Goal: Task Accomplishment & Management: Use online tool/utility

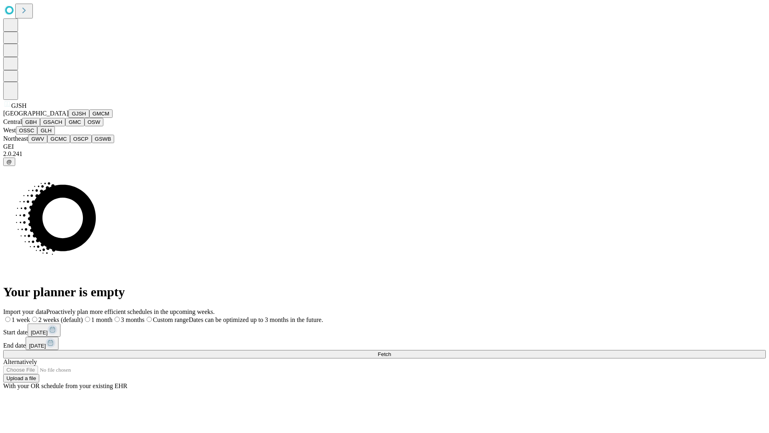
click at [69, 118] on button "GJSH" at bounding box center [79, 113] width 21 height 8
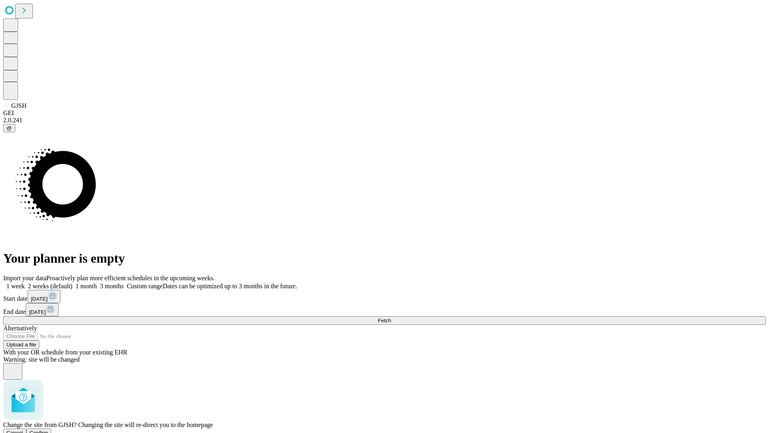
click at [48, 429] on span "Confirm" at bounding box center [39, 432] width 19 height 6
click at [97, 282] on label "1 month" at bounding box center [85, 285] width 24 height 7
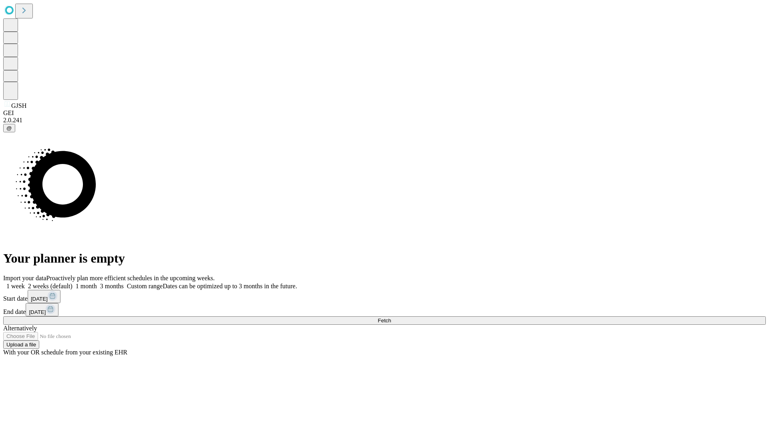
click at [391, 317] on span "Fetch" at bounding box center [384, 320] width 13 height 6
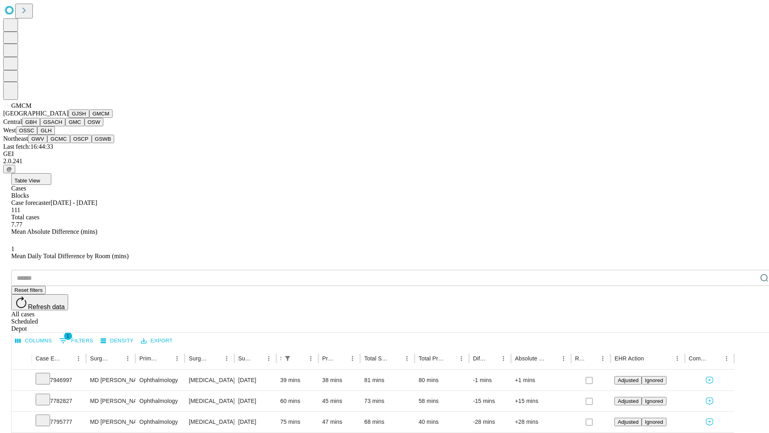
click at [40, 126] on button "GBH" at bounding box center [31, 122] width 18 height 8
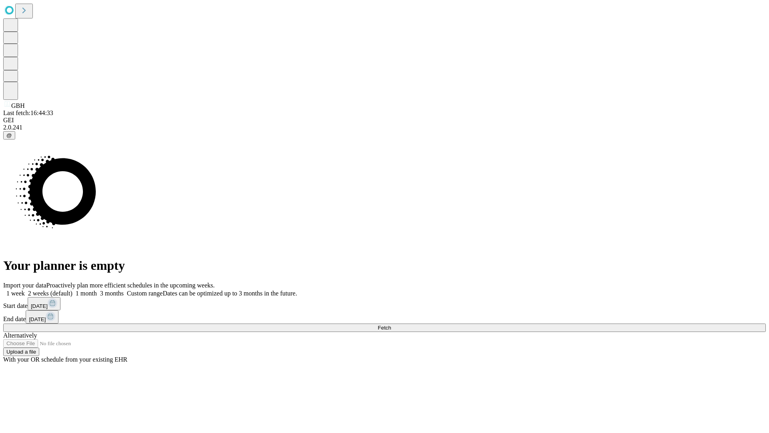
click at [97, 290] on label "1 month" at bounding box center [85, 293] width 24 height 7
click at [391, 324] on span "Fetch" at bounding box center [384, 327] width 13 height 6
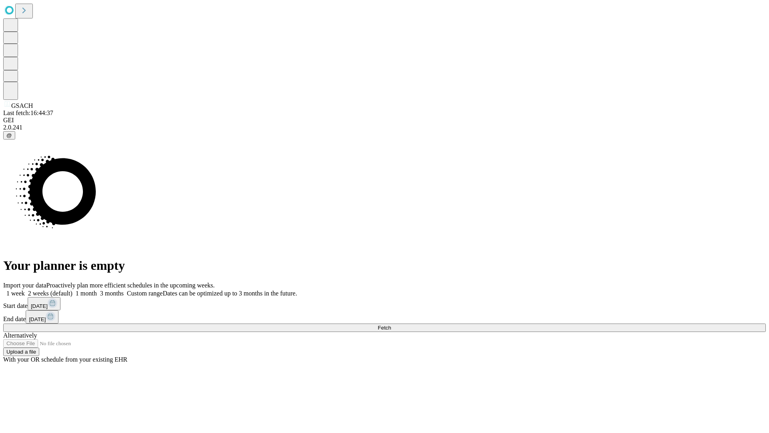
click at [97, 290] on label "1 month" at bounding box center [85, 293] width 24 height 7
click at [391, 324] on span "Fetch" at bounding box center [384, 327] width 13 height 6
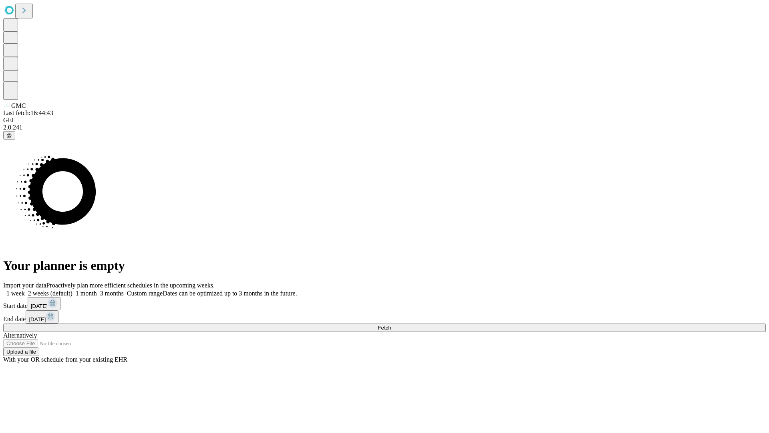
click at [391, 324] on span "Fetch" at bounding box center [384, 327] width 13 height 6
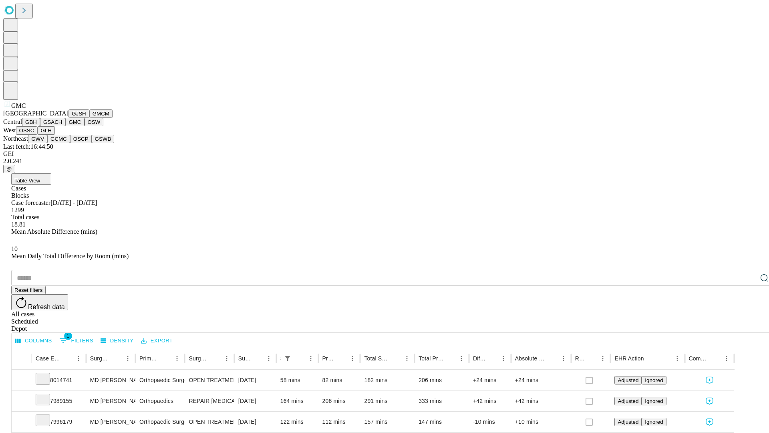
click at [85, 126] on button "OSW" at bounding box center [94, 122] width 19 height 8
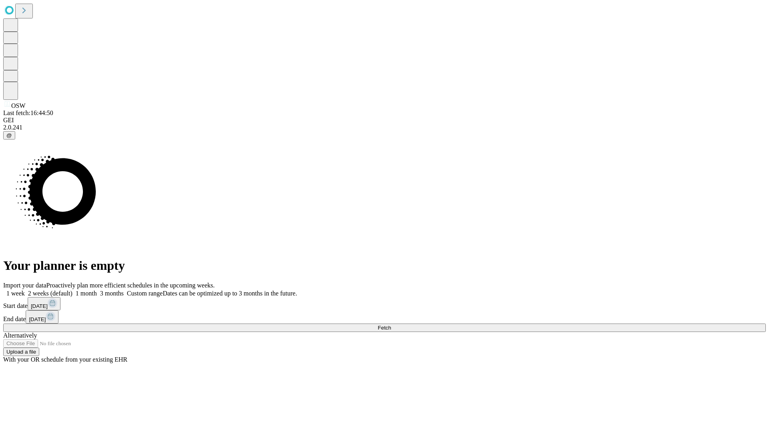
click at [97, 290] on label "1 month" at bounding box center [85, 293] width 24 height 7
click at [391, 324] on span "Fetch" at bounding box center [384, 327] width 13 height 6
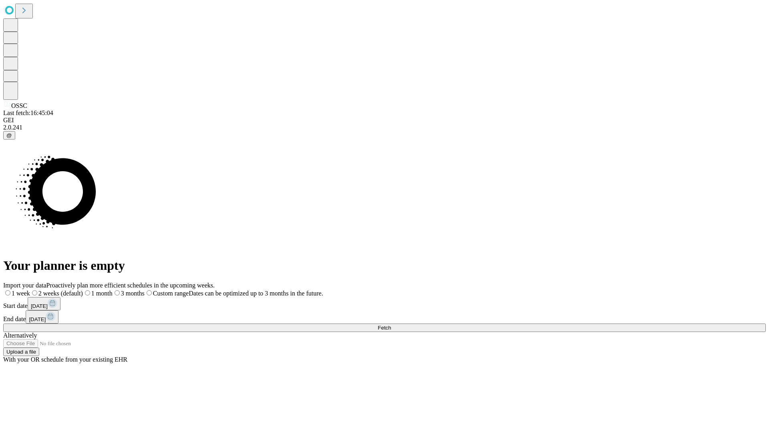
click at [113, 290] on label "1 month" at bounding box center [98, 293] width 30 height 7
click at [391, 324] on span "Fetch" at bounding box center [384, 327] width 13 height 6
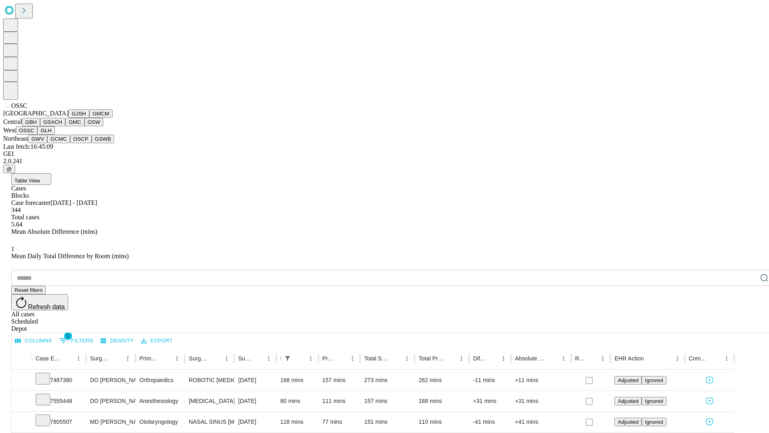
click at [54, 135] on button "GLH" at bounding box center [45, 130] width 17 height 8
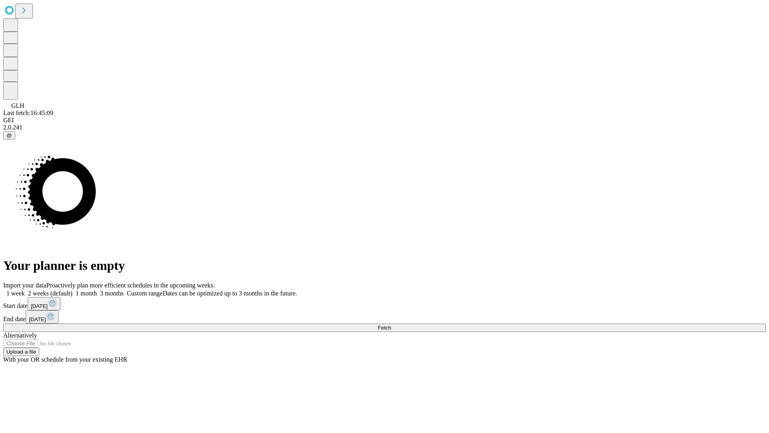
click at [97, 290] on label "1 month" at bounding box center [85, 293] width 24 height 7
click at [391, 324] on span "Fetch" at bounding box center [384, 327] width 13 height 6
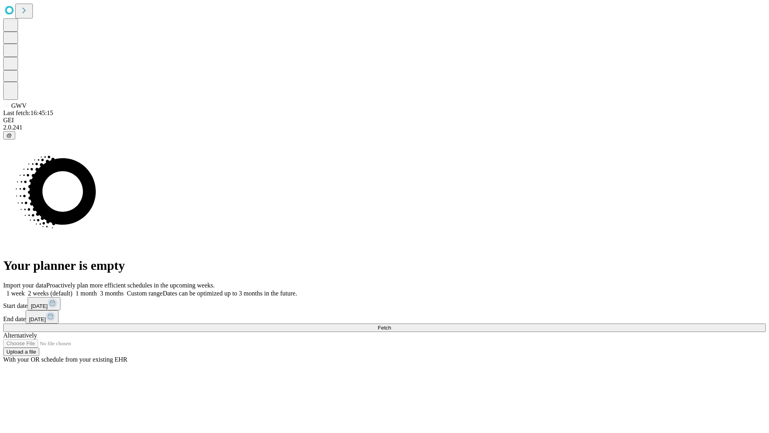
click at [97, 290] on label "1 month" at bounding box center [85, 293] width 24 height 7
click at [391, 324] on span "Fetch" at bounding box center [384, 327] width 13 height 6
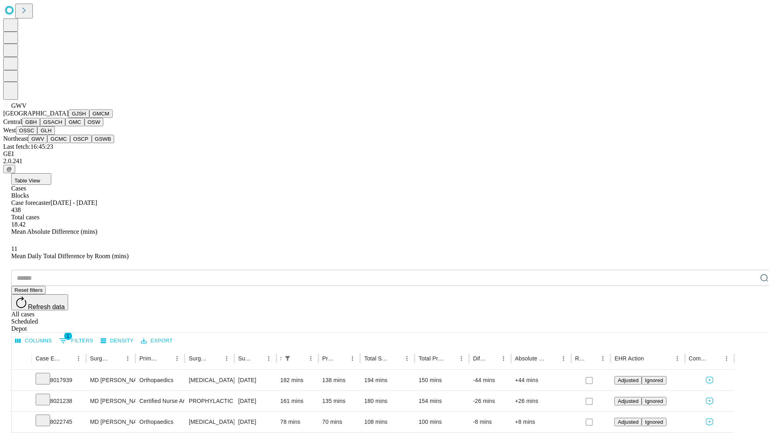
click at [62, 143] on button "GCMC" at bounding box center [58, 139] width 23 height 8
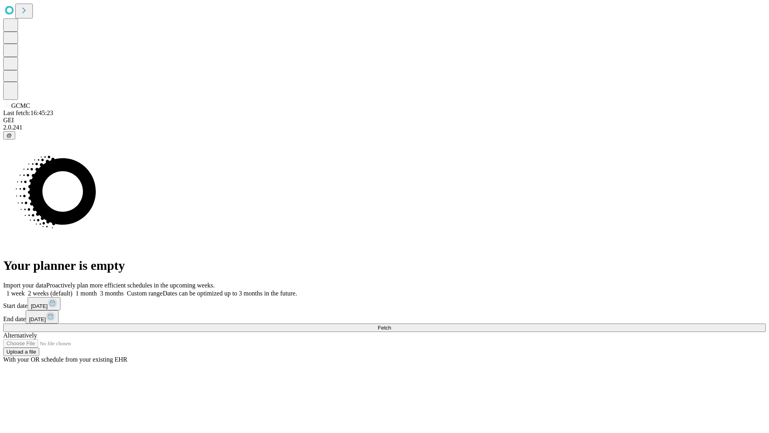
click at [97, 290] on label "1 month" at bounding box center [85, 293] width 24 height 7
click at [391, 324] on span "Fetch" at bounding box center [384, 327] width 13 height 6
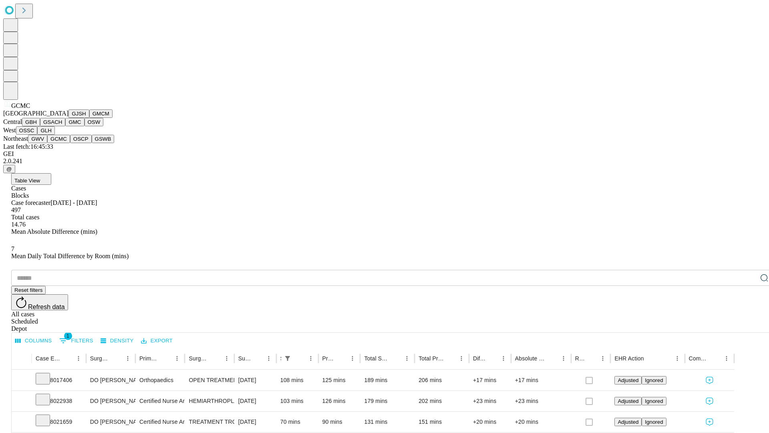
click at [70, 143] on button "OSCP" at bounding box center [81, 139] width 22 height 8
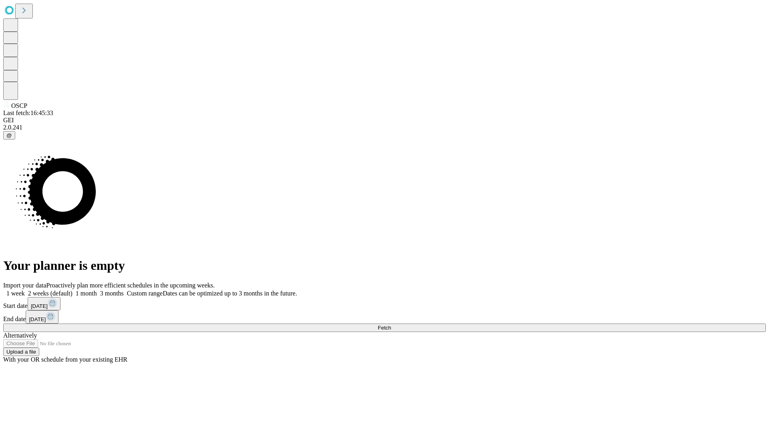
click at [97, 290] on label "1 month" at bounding box center [85, 293] width 24 height 7
click at [391, 324] on span "Fetch" at bounding box center [384, 327] width 13 height 6
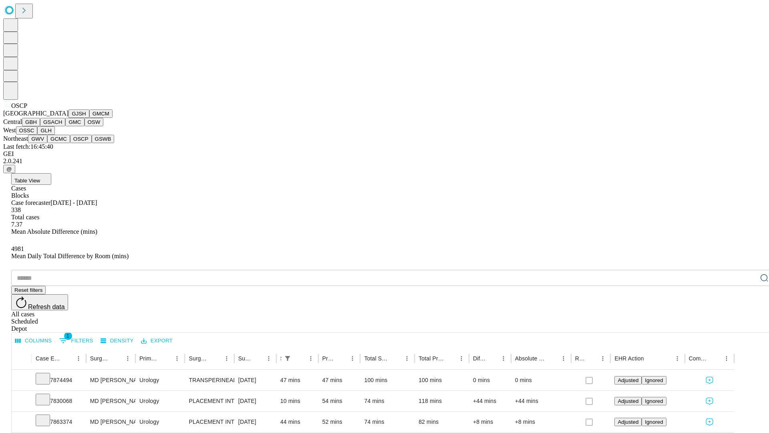
click at [92, 143] on button "GSWB" at bounding box center [103, 139] width 23 height 8
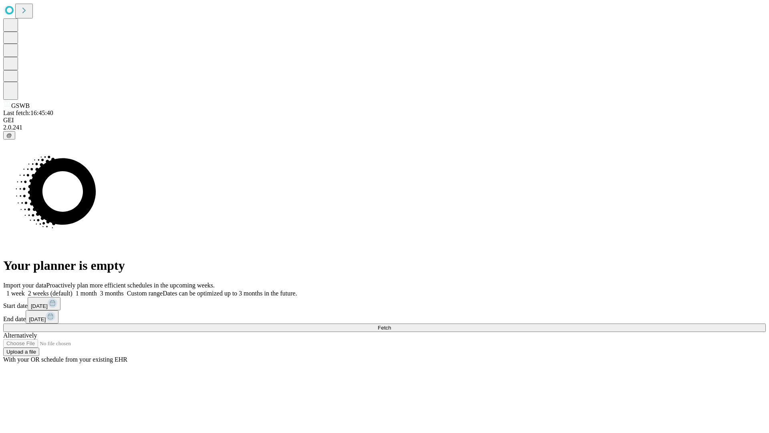
click at [97, 290] on label "1 month" at bounding box center [85, 293] width 24 height 7
click at [391, 324] on span "Fetch" at bounding box center [384, 327] width 13 height 6
